Goal: Information Seeking & Learning: Learn about a topic

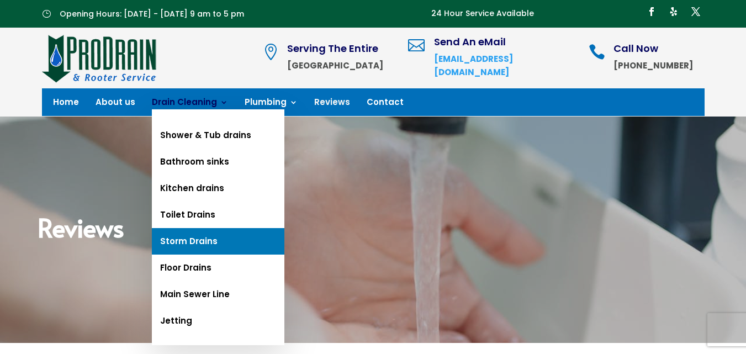
click at [196, 239] on link "Storm Drains" at bounding box center [218, 241] width 132 height 26
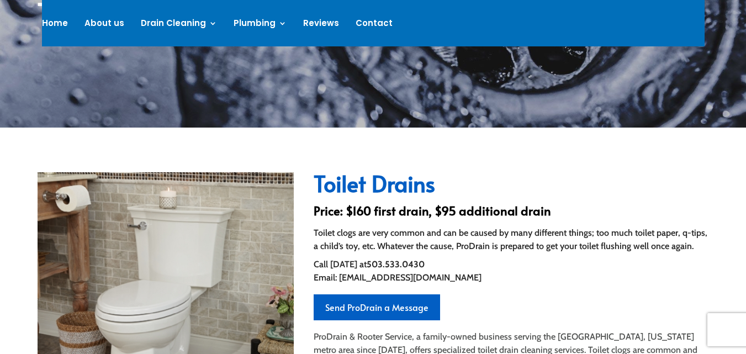
scroll to position [243, 0]
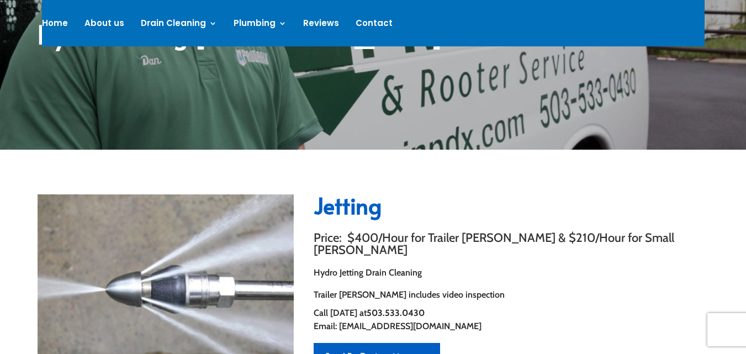
scroll to position [221, 0]
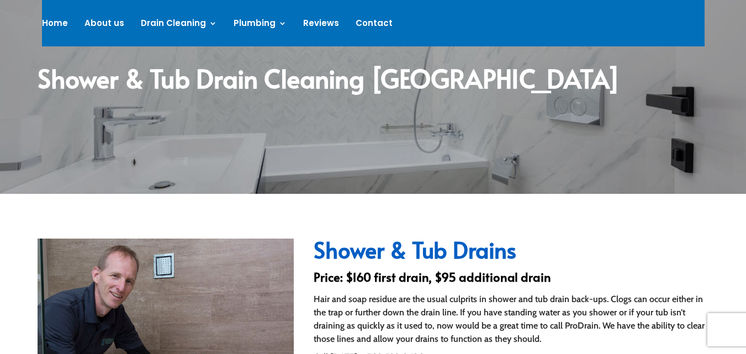
scroll to position [121, 0]
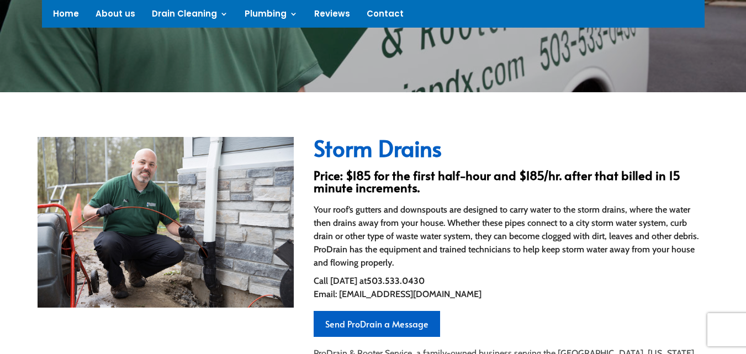
scroll to position [248, 0]
